Goal: Transaction & Acquisition: Purchase product/service

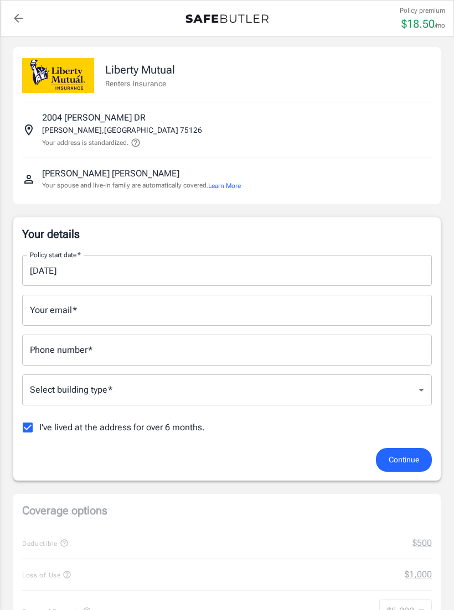
scroll to position [7, 0]
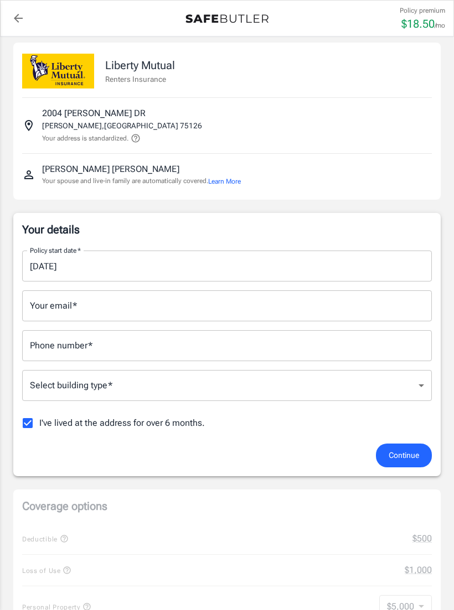
click at [273, 301] on input "Your email   *" at bounding box center [226, 305] width 409 height 31
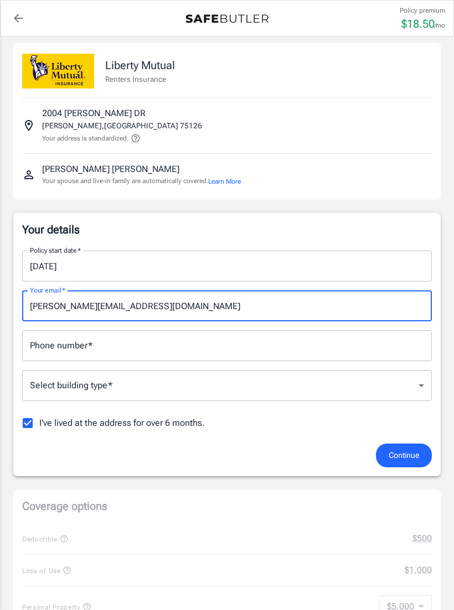
type input "[PERSON_NAME][EMAIL_ADDRESS][DOMAIN_NAME]"
click at [318, 346] on input "Phone number   *" at bounding box center [226, 345] width 409 height 31
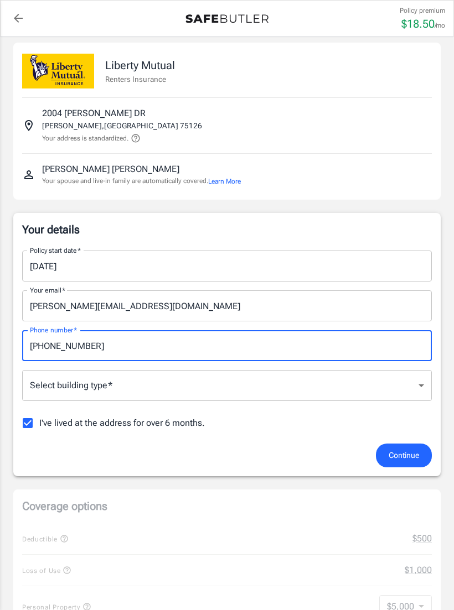
type input "[PHONE_NUMBER]"
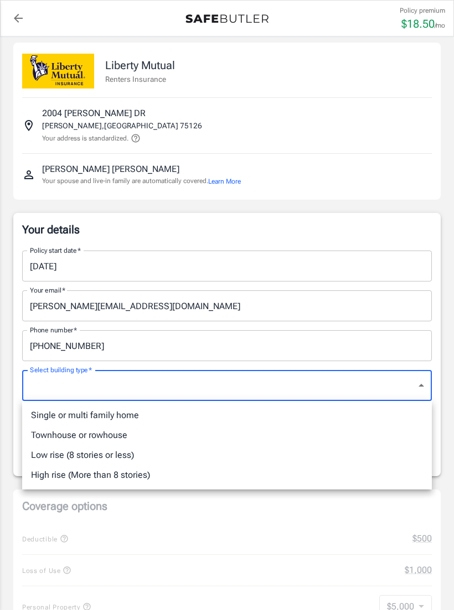
click at [144, 414] on li "Single or multi family home" at bounding box center [226, 415] width 409 height 20
type input "singlefamily"
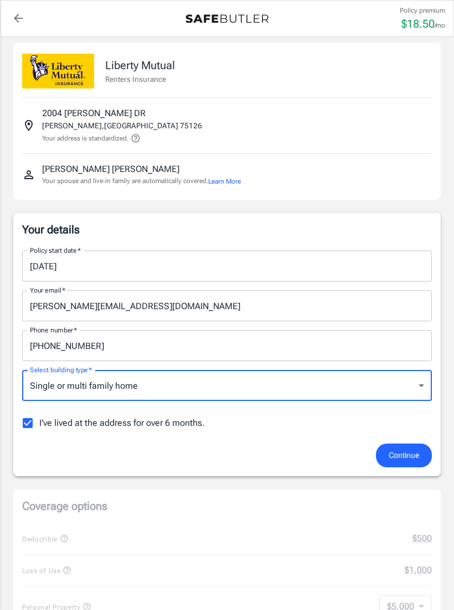
click at [392, 452] on span "Continue" at bounding box center [403, 456] width 30 height 14
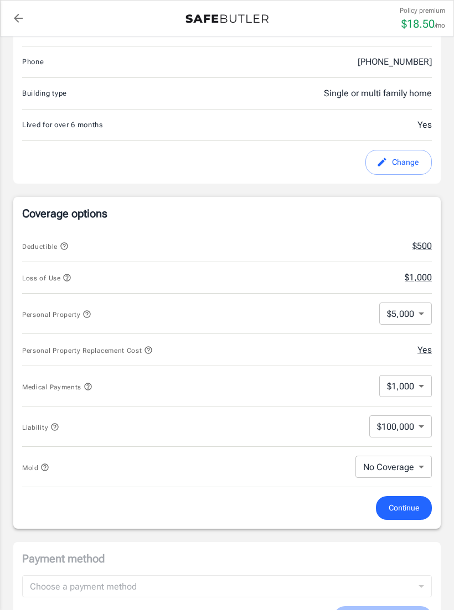
scroll to position [318, 0]
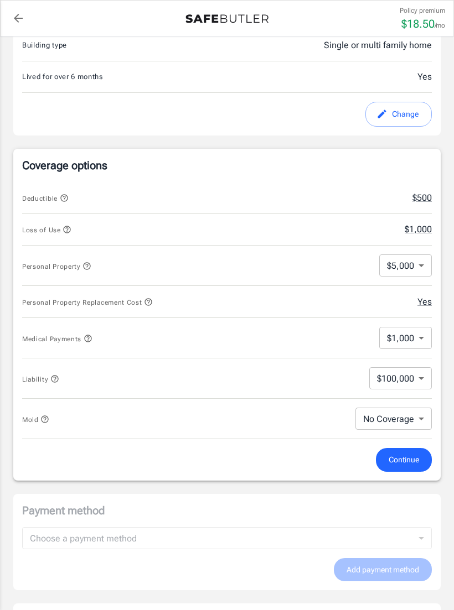
click at [416, 416] on body "Policy premium $ 18.50 /mo Liberty Mutual Renters Insurance 2004 CROSBY DR FORN…" at bounding box center [227, 401] width 454 height 1439
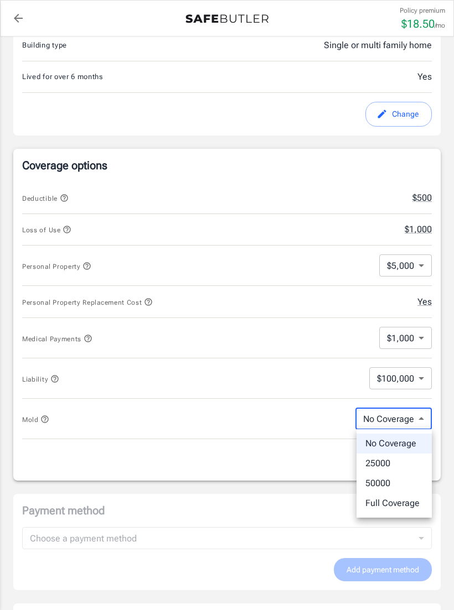
click at [406, 499] on li "Full Coverage" at bounding box center [393, 503] width 75 height 20
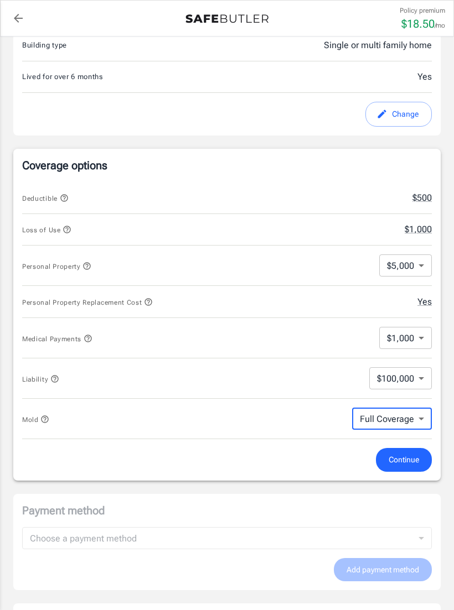
type input "Full Coverage"
click at [416, 456] on span "Continue" at bounding box center [403, 460] width 30 height 14
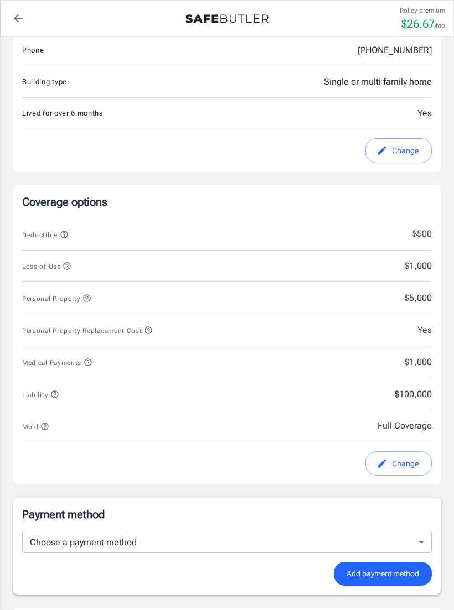
scroll to position [282, 0]
click at [399, 461] on button "Change" at bounding box center [398, 463] width 66 height 25
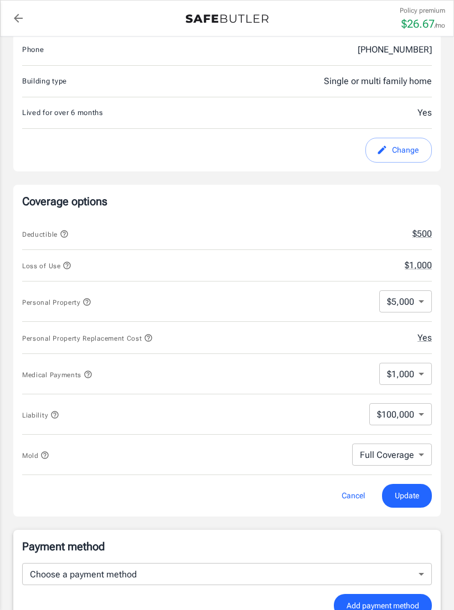
click at [415, 451] on body "Policy premium $ 26.67 /mo Liberty Mutual Renters Insurance 2004 CROSBY DR FORN…" at bounding box center [227, 437] width 454 height 1439
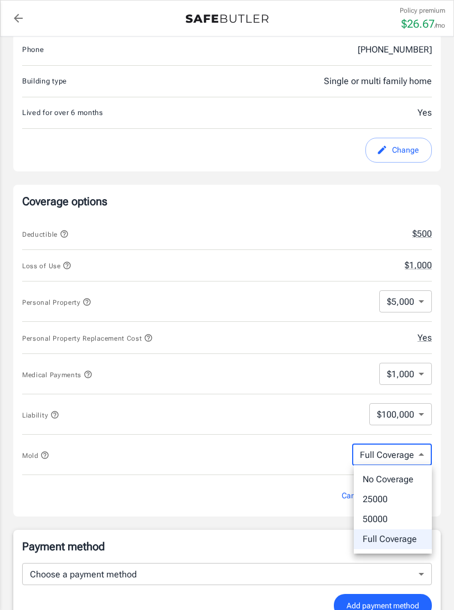
click at [404, 480] on li "No Coverage" at bounding box center [392, 480] width 78 height 20
type input "No Coverage"
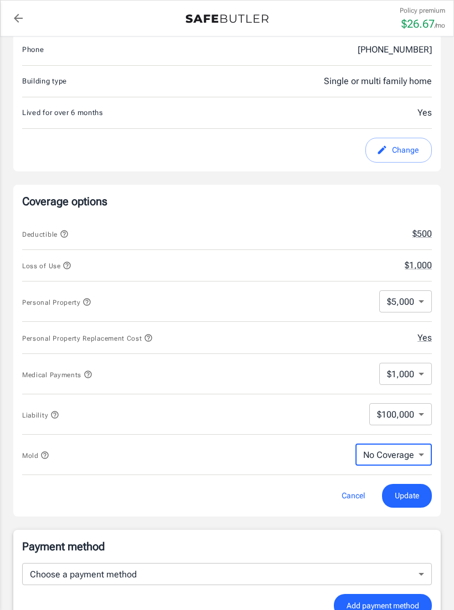
click at [405, 490] on span "Update" at bounding box center [406, 496] width 24 height 14
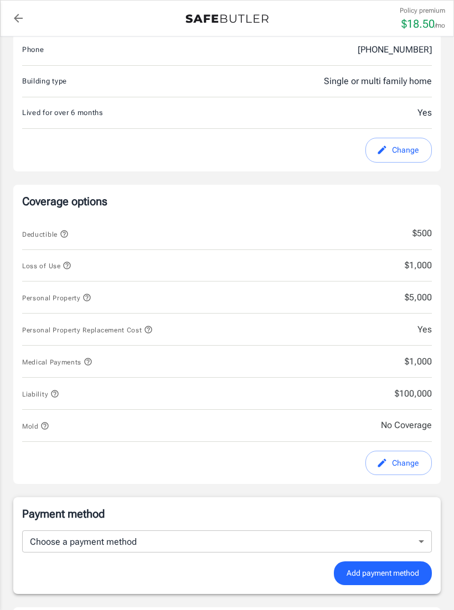
click at [411, 461] on button "Change" at bounding box center [398, 463] width 66 height 25
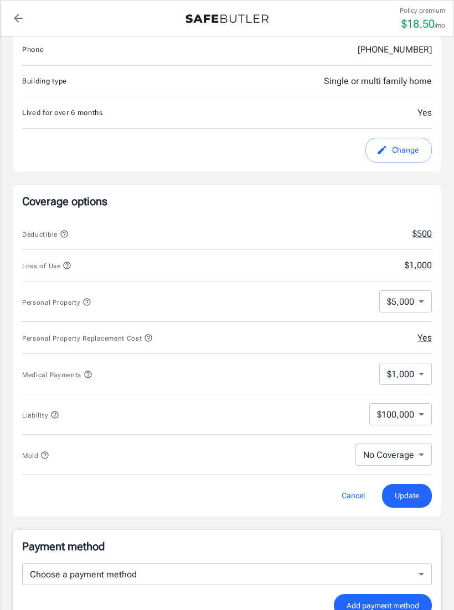
click at [419, 451] on body "Policy premium $ 18.50 /mo Liberty Mutual Renters Insurance 2004 CROSBY DR FORN…" at bounding box center [227, 437] width 454 height 1439
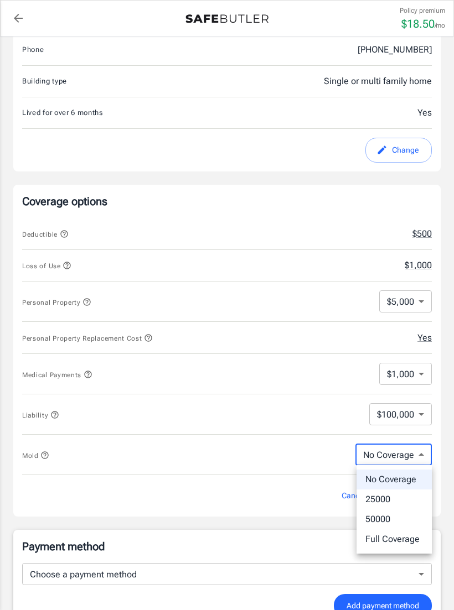
click at [395, 497] on li "25000" at bounding box center [393, 499] width 75 height 20
type input "25000"
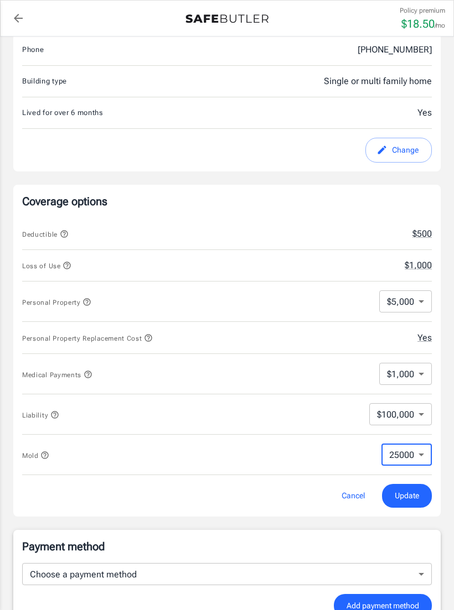
click at [413, 492] on span "Update" at bounding box center [406, 496] width 24 height 14
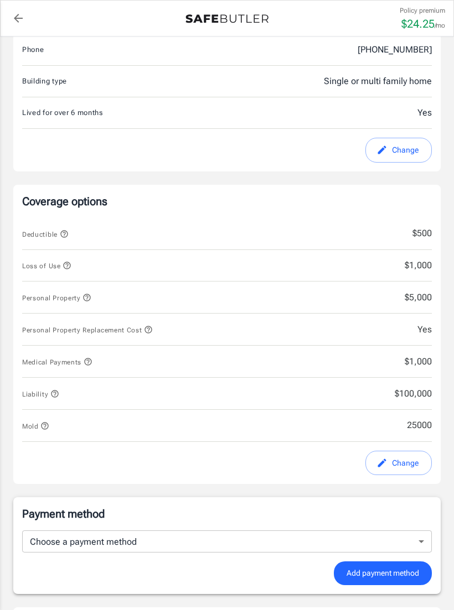
click at [394, 153] on button "Change" at bounding box center [398, 150] width 66 height 25
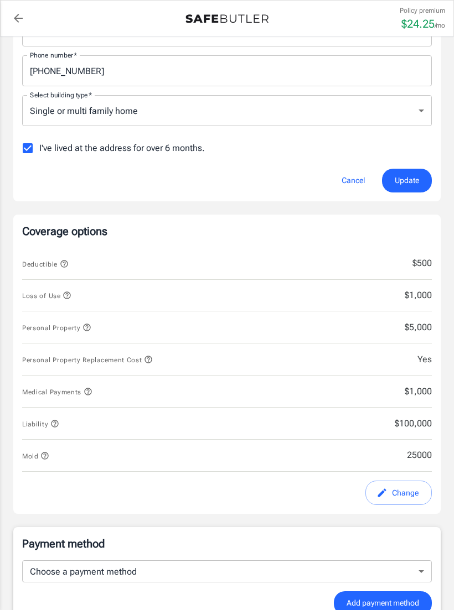
click at [416, 119] on body "Policy premium $ 24.25 /mo Liberty Mutual Renters Insurance 2004 CROSBY DR FORN…" at bounding box center [227, 436] width 454 height 1437
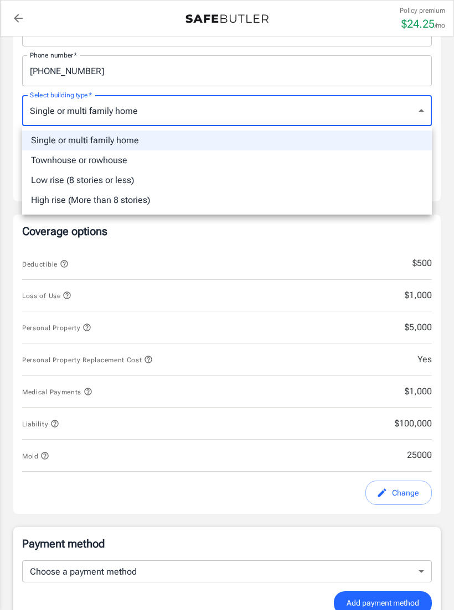
click at [422, 110] on div at bounding box center [227, 305] width 454 height 610
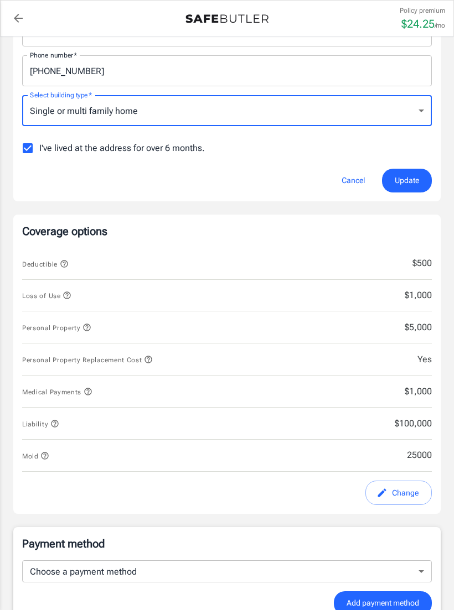
click at [408, 487] on button "Change" at bounding box center [398, 493] width 66 height 25
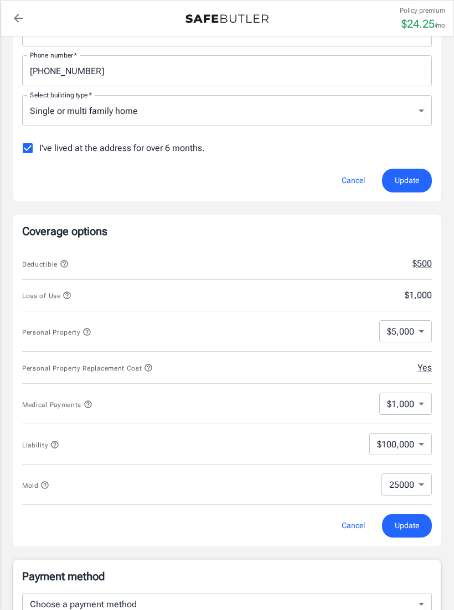
click at [421, 482] on body "Policy premium $ 24.25 /mo Liberty Mutual Renters Insurance 2004 CROSBY DR FORN…" at bounding box center [227, 452] width 454 height 1469
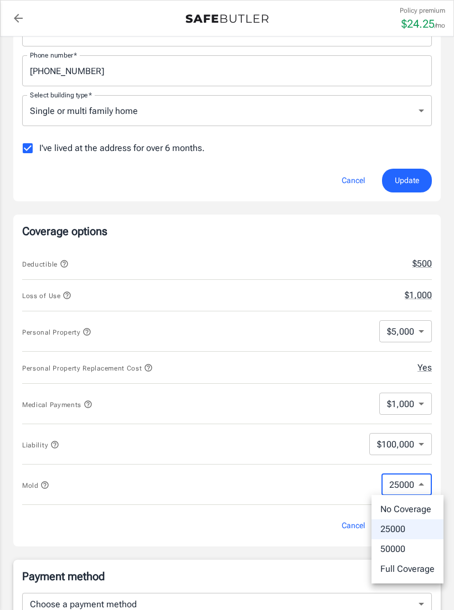
click at [426, 505] on li "No Coverage" at bounding box center [407, 509] width 72 height 20
type input "No Coverage"
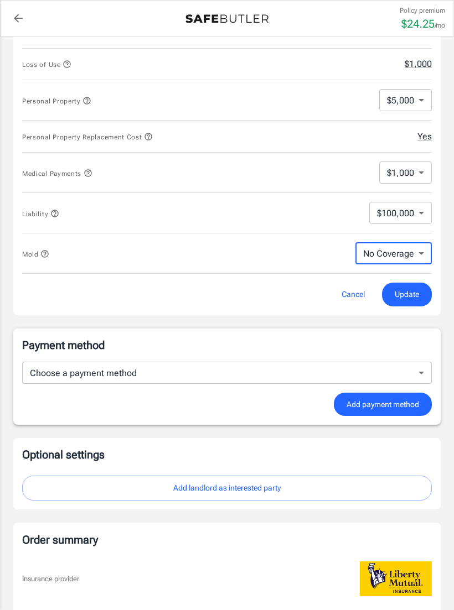
scroll to position [513, 0]
click at [410, 291] on span "Update" at bounding box center [406, 295] width 24 height 14
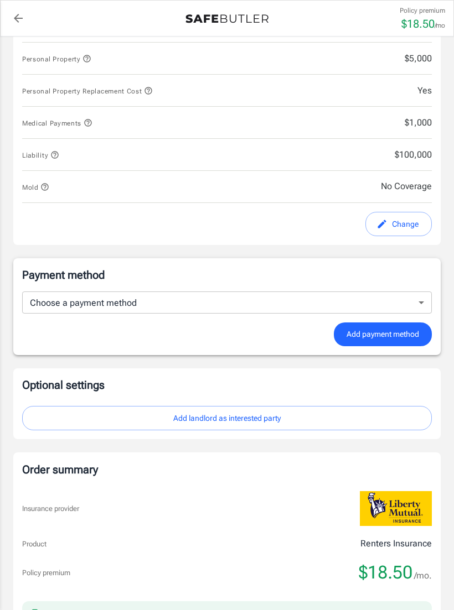
scroll to position [551, 0]
click at [416, 298] on body "Policy premium $ 18.50 /mo Liberty Mutual Renters Insurance 2004 CROSBY DR FORN…" at bounding box center [227, 167] width 454 height 1437
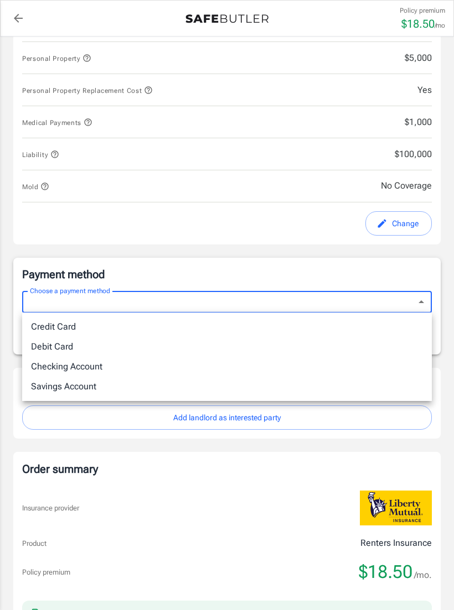
click at [389, 358] on li "Checking Account" at bounding box center [226, 367] width 409 height 20
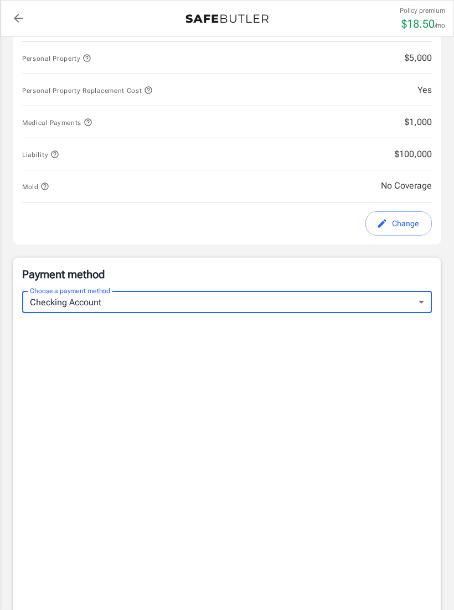
click at [410, 298] on body "Policy premium $ 18.50 /mo Liberty Mutual Renters Insurance 2004 CROSBY DR FORN…" at bounding box center [227, 370] width 454 height 1842
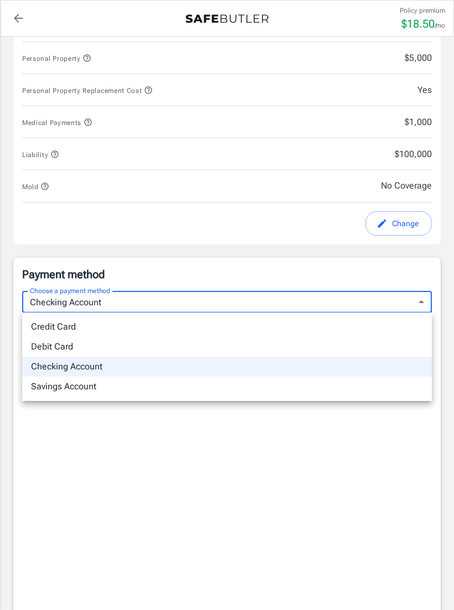
click at [374, 349] on li "Debit Card" at bounding box center [226, 347] width 409 height 20
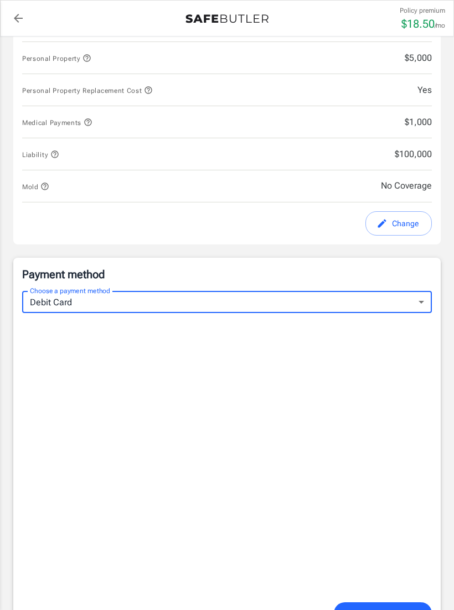
type input "debit"
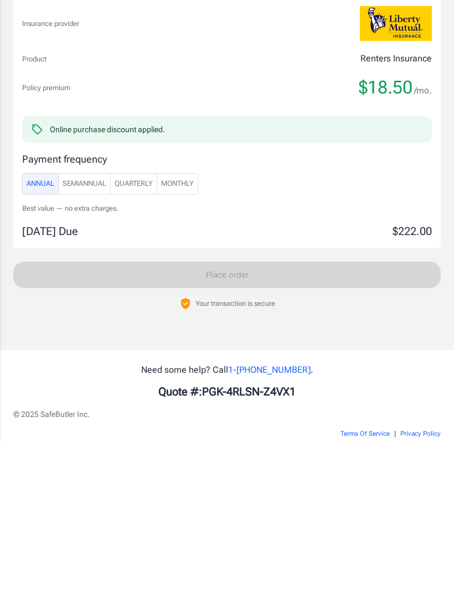
scroll to position [1149, 0]
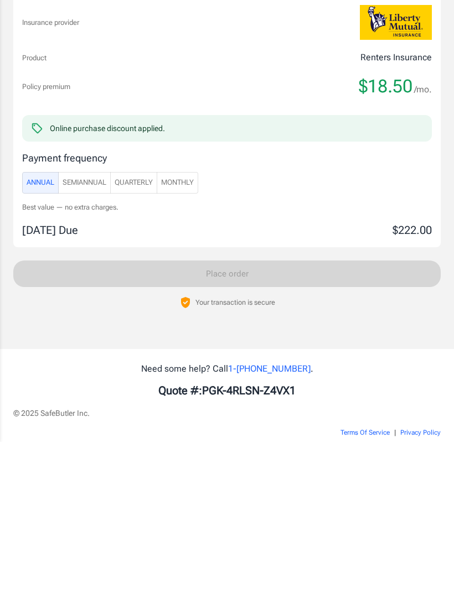
click at [96, 345] on span "SemiAnnual" at bounding box center [84, 351] width 44 height 13
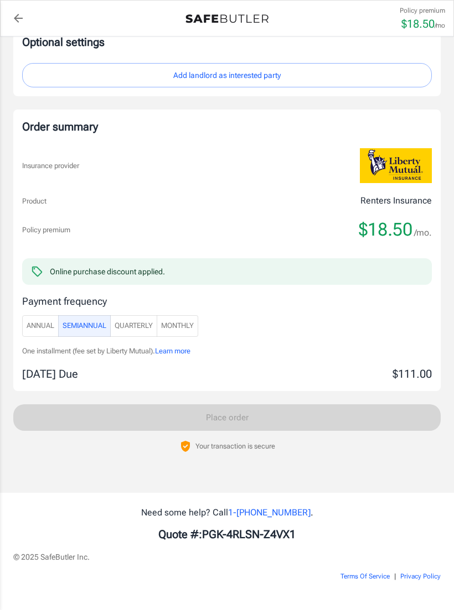
click at [189, 326] on span "Monthly" at bounding box center [177, 326] width 33 height 13
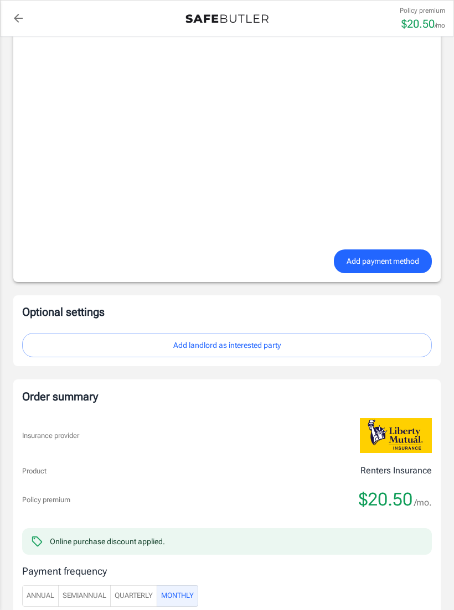
scroll to position [902, 0]
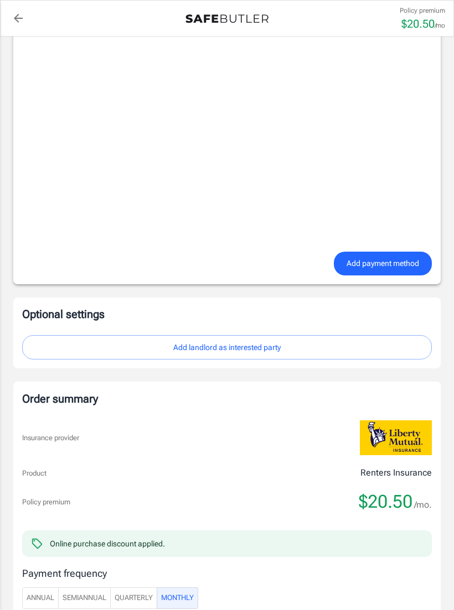
click at [337, 336] on button "Add landlord as interested party" at bounding box center [226, 347] width 409 height 25
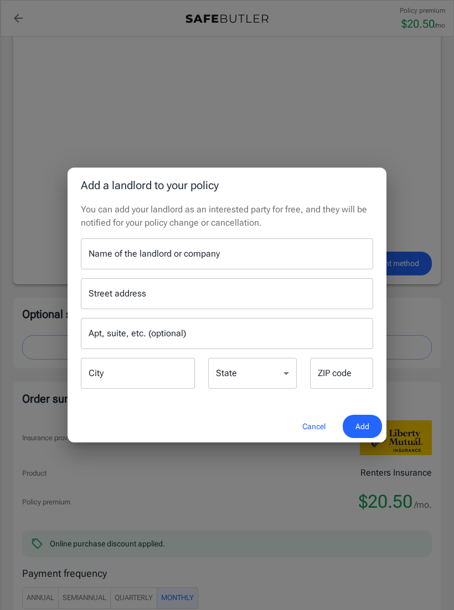
click at [311, 430] on button "Cancel" at bounding box center [313, 427] width 49 height 24
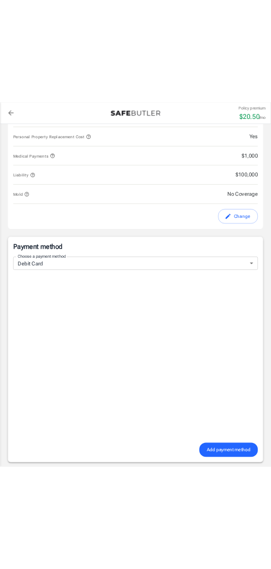
scroll to position [584, 0]
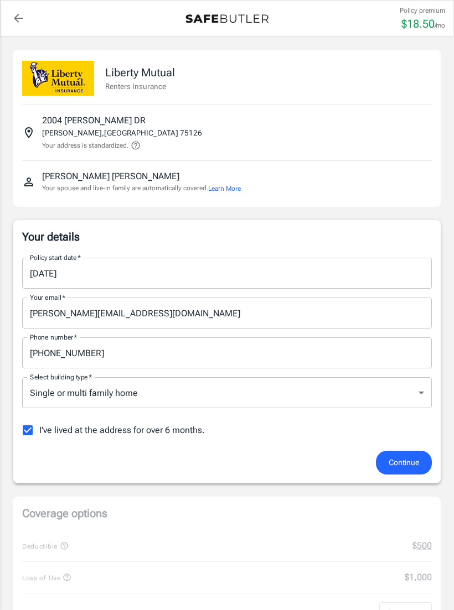
scroll to position [627, 0]
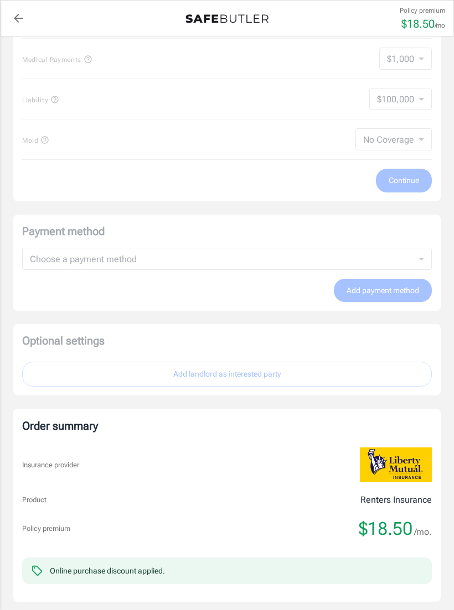
click at [435, 11] on p "Policy premium" at bounding box center [421, 11] width 45 height 10
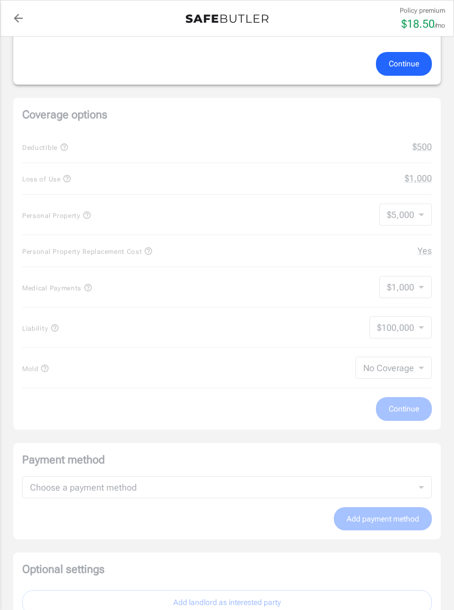
scroll to position [405, 0]
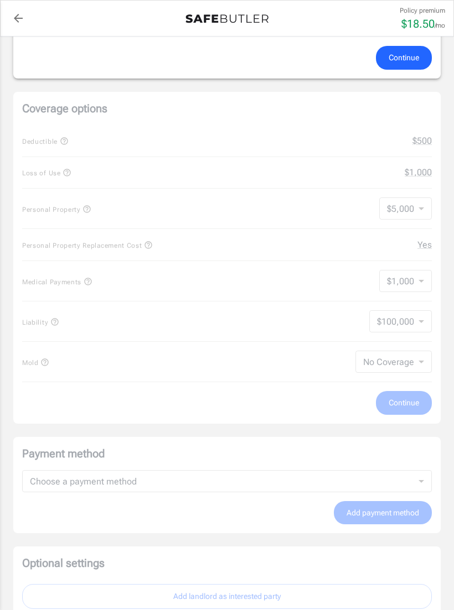
click at [411, 68] on button "Continue" at bounding box center [404, 58] width 56 height 24
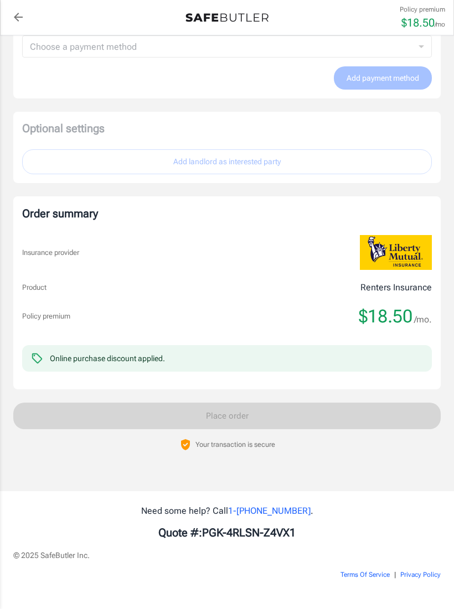
scroll to position [809, 0]
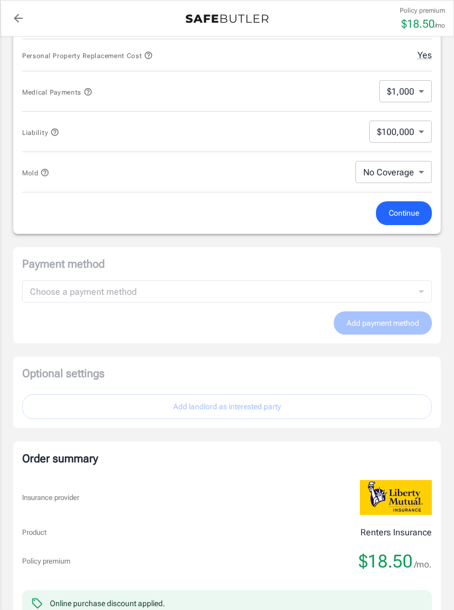
click at [418, 214] on span "Continue" at bounding box center [403, 213] width 30 height 14
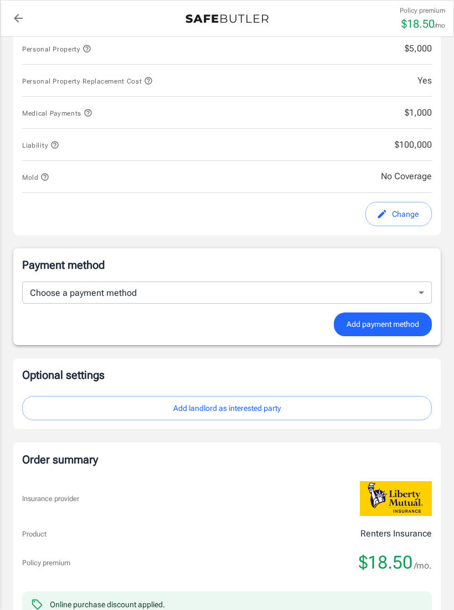
scroll to position [522, 0]
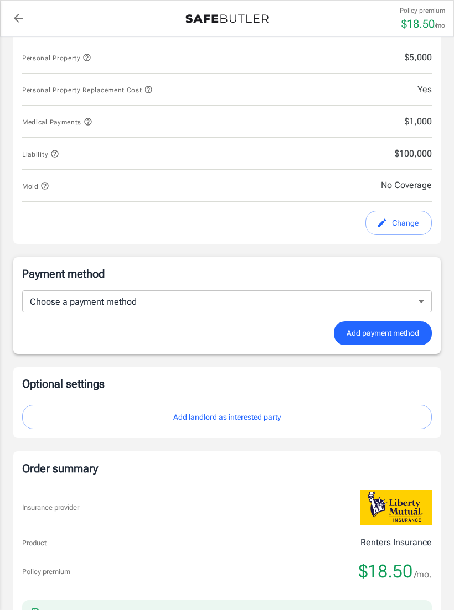
click at [413, 301] on body "Policy premium $ 18.50 /mo Liberty Mutual Renters Insurance [STREET_ADDRESS][PE…" at bounding box center [227, 181] width 454 height 1407
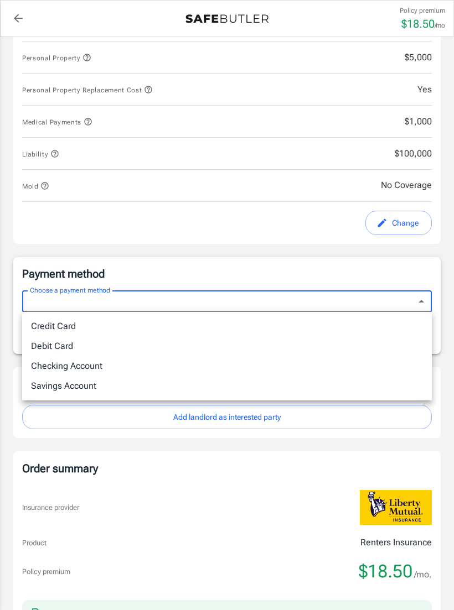
click at [63, 348] on li "Debit Card" at bounding box center [226, 346] width 409 height 20
type input "debit"
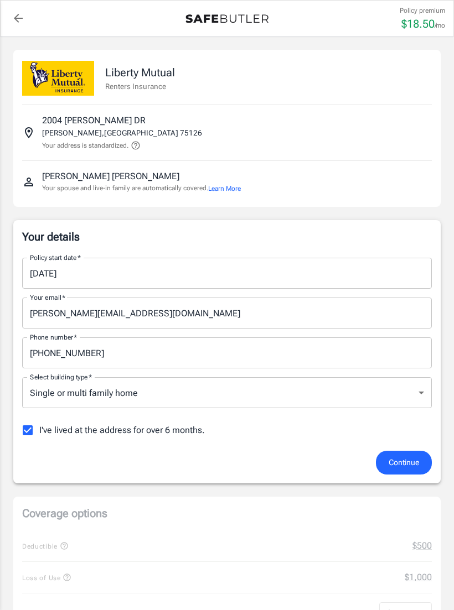
scroll to position [522, 0]
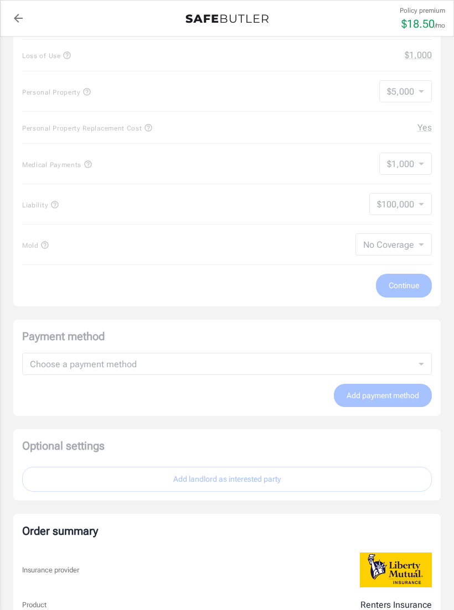
scroll to position [522, 0]
